Goal: Information Seeking & Learning: Learn about a topic

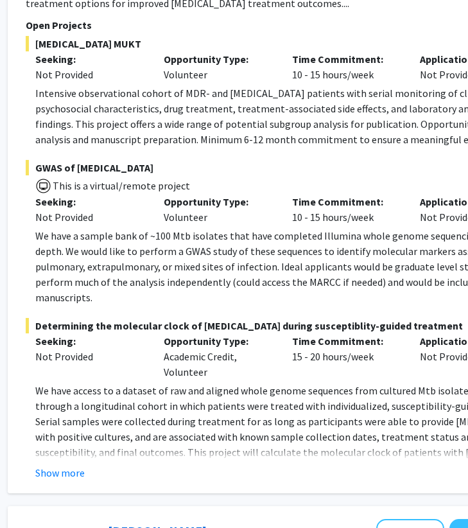
scroll to position [1132, 195]
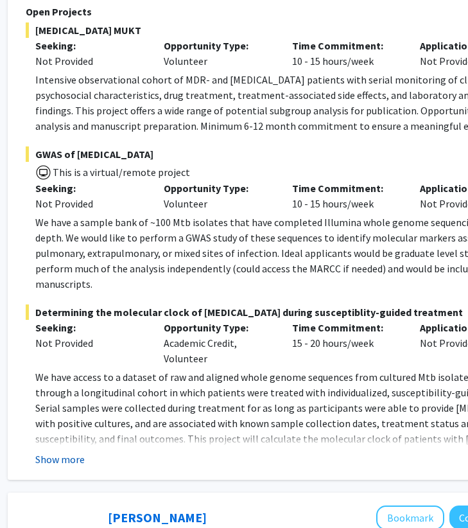
click at [76, 452] on button "Show more" at bounding box center [59, 459] width 49 height 15
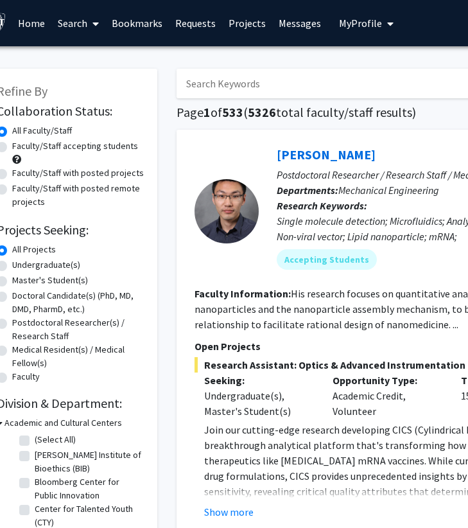
scroll to position [0, 0]
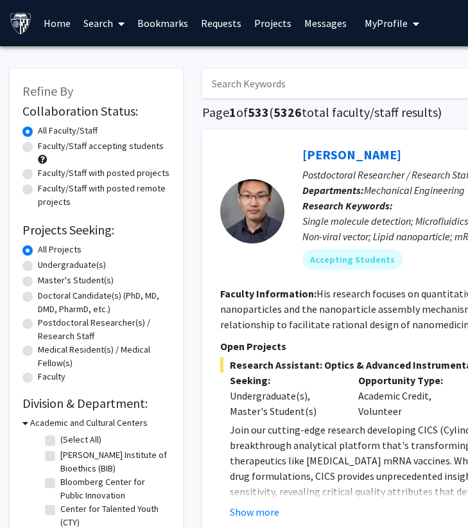
click at [38, 268] on label "Undergraduate(s)" at bounding box center [72, 264] width 68 height 13
click at [38, 267] on input "Undergraduate(s)" at bounding box center [42, 262] width 8 height 8
radio input "true"
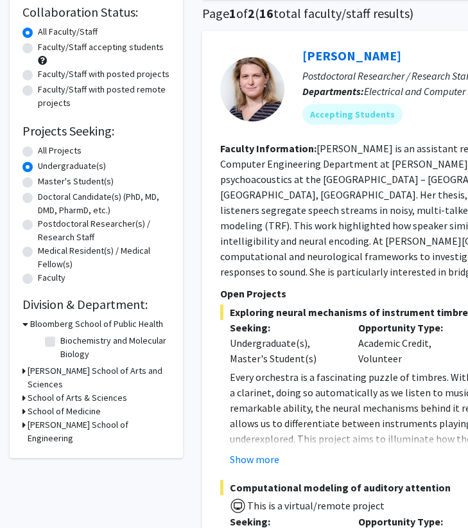
scroll to position [98, 0]
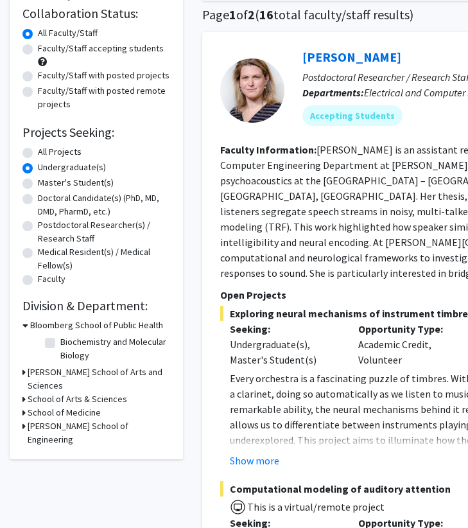
click at [30, 375] on h3 "[PERSON_NAME] School of Arts and Sciences" at bounding box center [99, 378] width 143 height 27
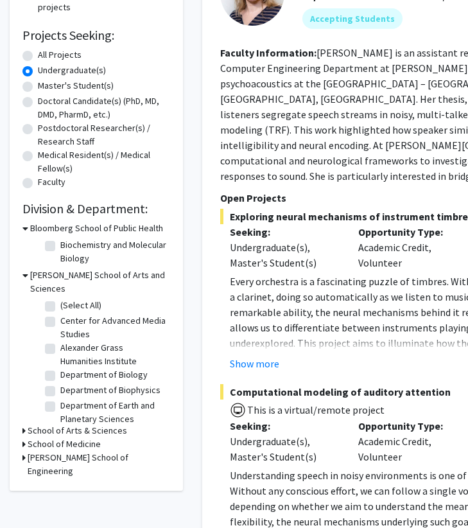
scroll to position [203, 0]
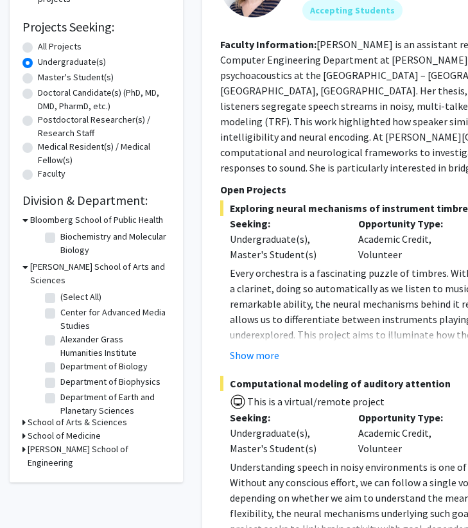
click at [60, 360] on label "Department of Biology" at bounding box center [103, 366] width 87 height 13
click at [60, 360] on input "Department of Biology" at bounding box center [64, 364] width 8 height 8
checkbox input "true"
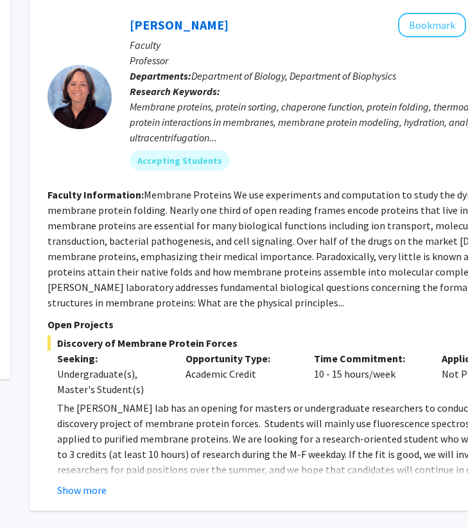
scroll to position [130, 173]
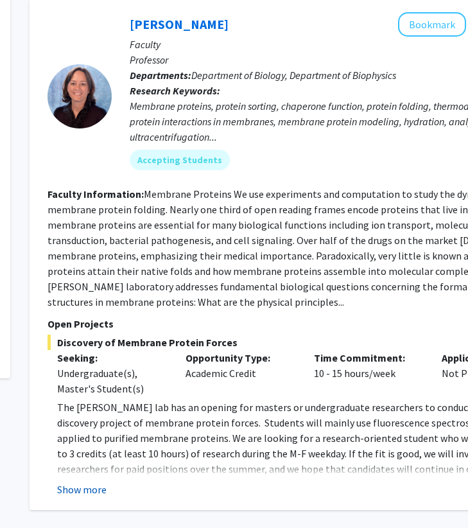
click at [100, 489] on button "Show more" at bounding box center [81, 489] width 49 height 15
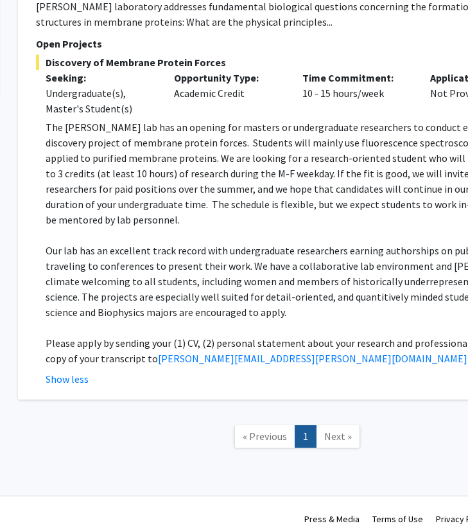
scroll to position [410, 184]
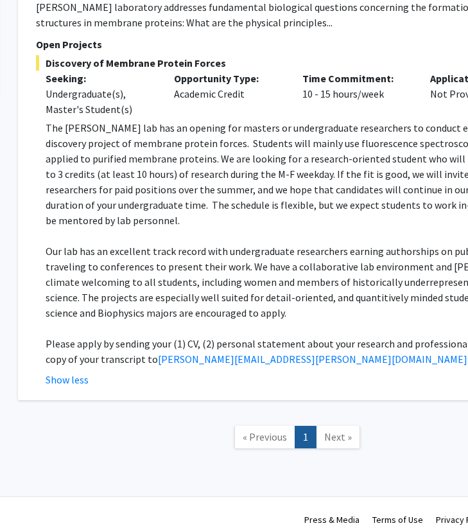
click at [325, 430] on span "Next »" at bounding box center [338, 436] width 28 height 13
click at [285, 430] on span "« Previous" at bounding box center [265, 436] width 44 height 13
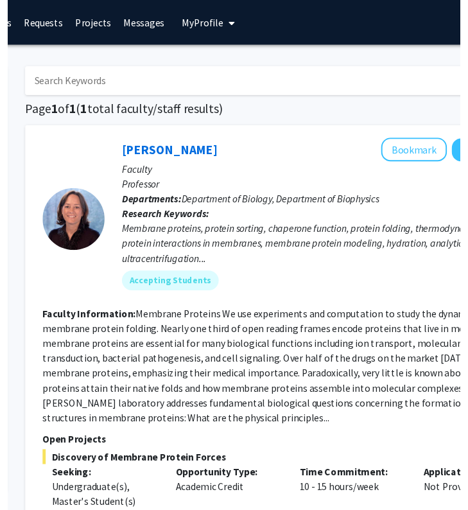
scroll to position [0, 184]
